Goal: Information Seeking & Learning: Learn about a topic

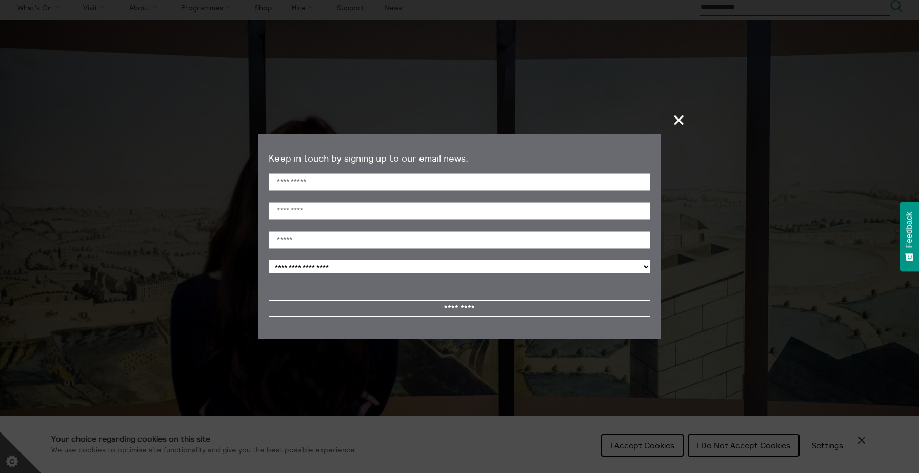
scroll to position [29, 0]
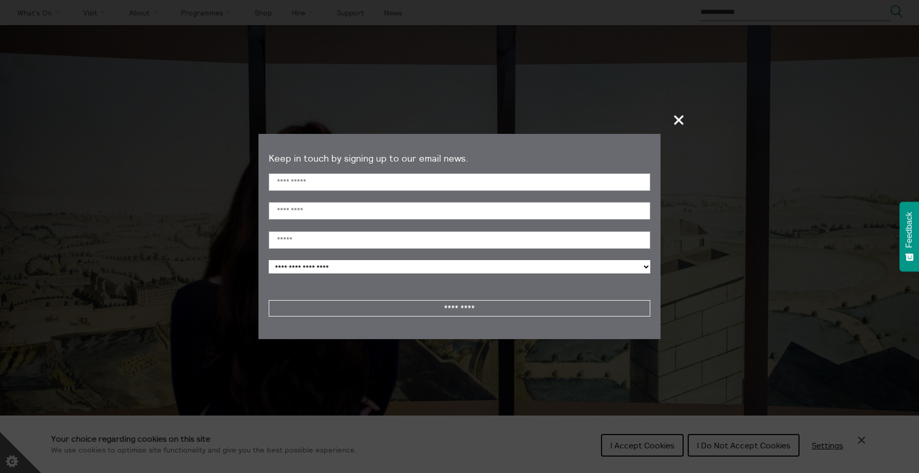
click at [679, 121] on span "+" at bounding box center [679, 120] width 30 height 30
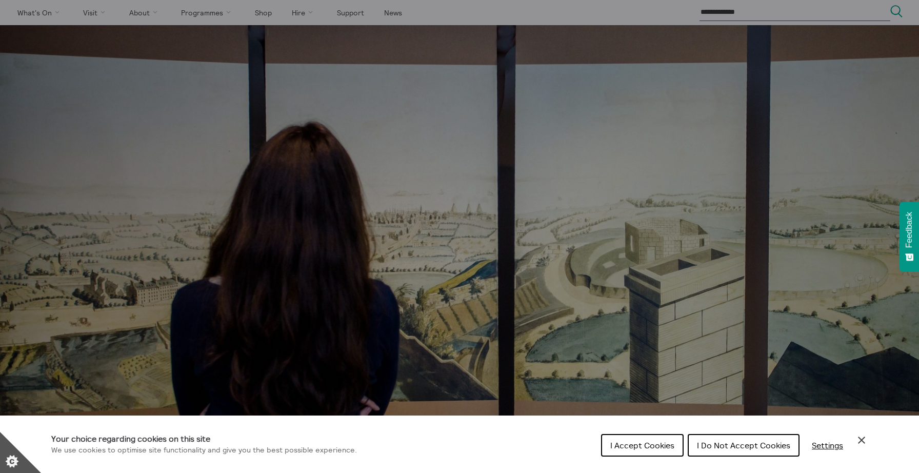
click at [639, 450] on button "I Accept Cookies" at bounding box center [642, 445] width 83 height 23
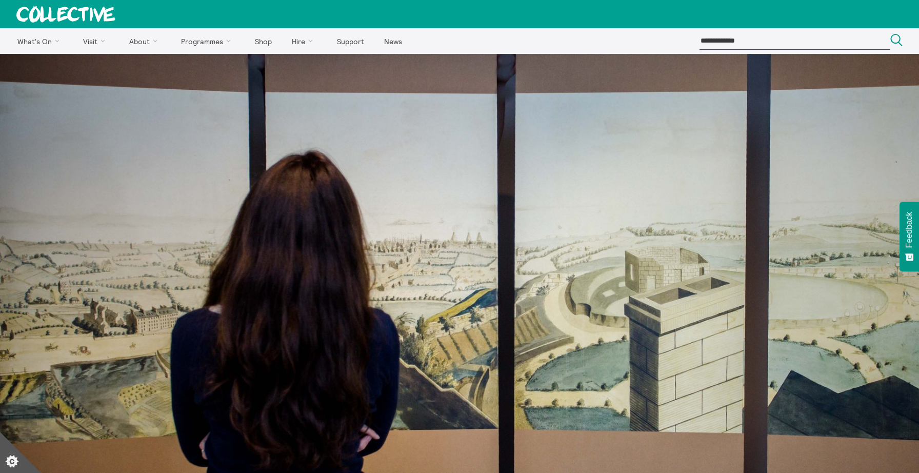
scroll to position [0, 0]
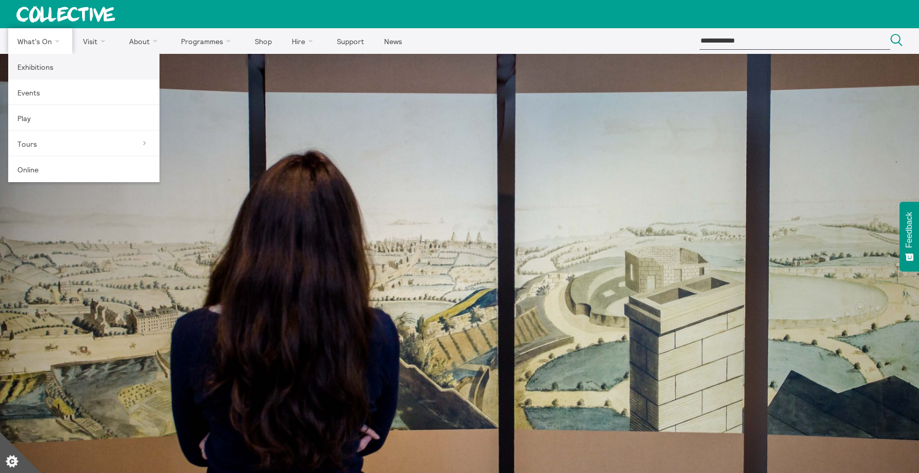
click at [53, 66] on link "Exhibitions" at bounding box center [83, 67] width 151 height 26
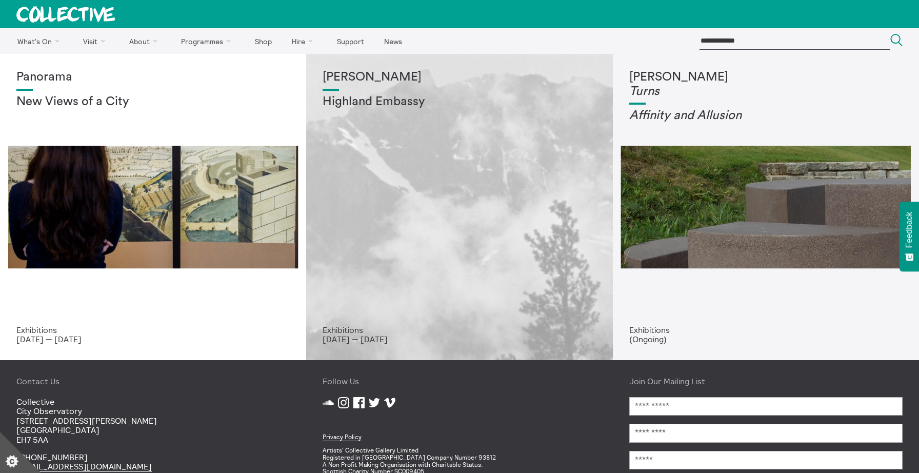
click at [416, 212] on div "Shen Xin Highland Embassy" at bounding box center [458, 197] width 273 height 255
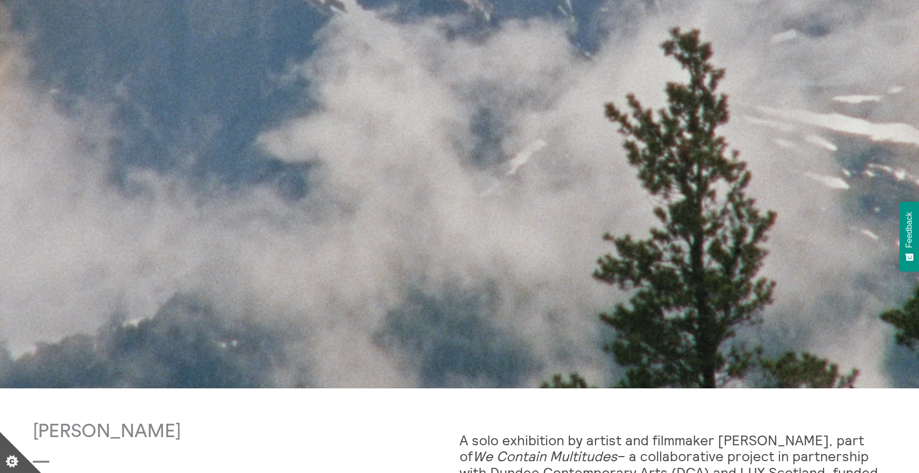
scroll to position [510, 0]
